Goal: Task Accomplishment & Management: Manage account settings

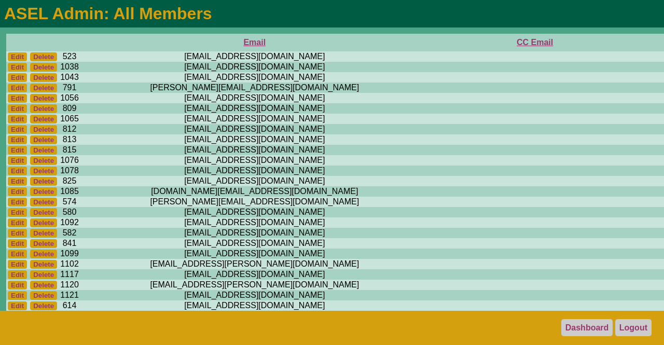
scroll to position [2098, 876]
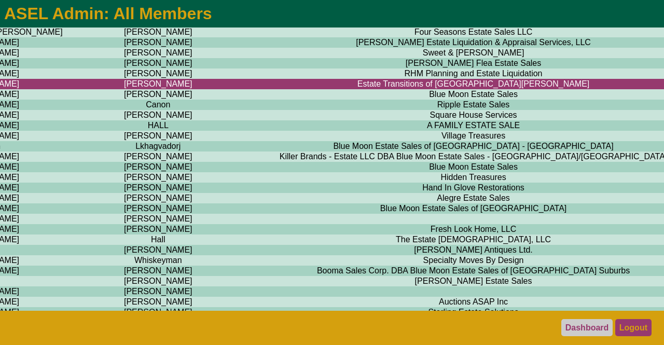
click at [627, 330] on link "Logout" at bounding box center [633, 327] width 36 height 17
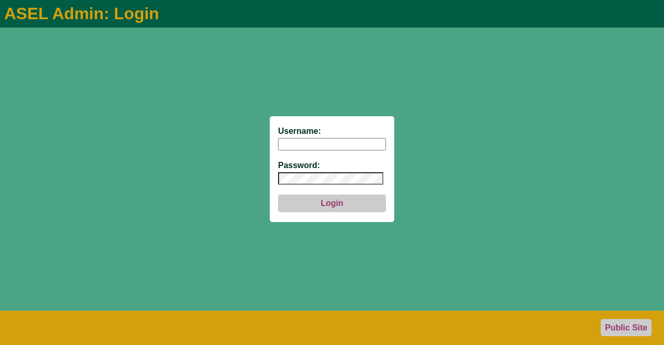
type input "aseladmin"
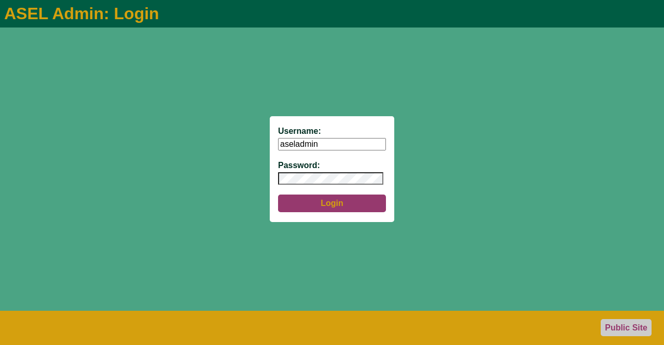
click at [339, 202] on button "Login" at bounding box center [332, 203] width 108 height 18
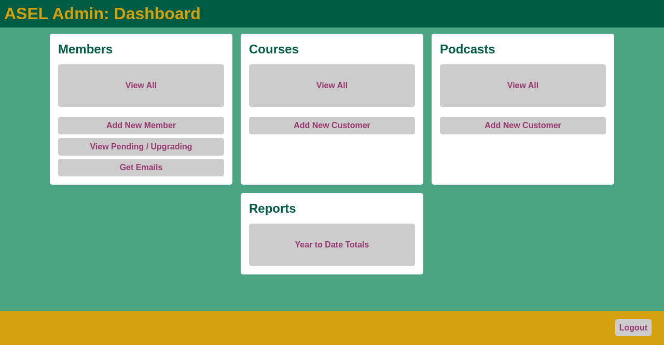
click at [161, 91] on link "View All" at bounding box center [141, 85] width 166 height 43
